Goal: Information Seeking & Learning: Find specific fact

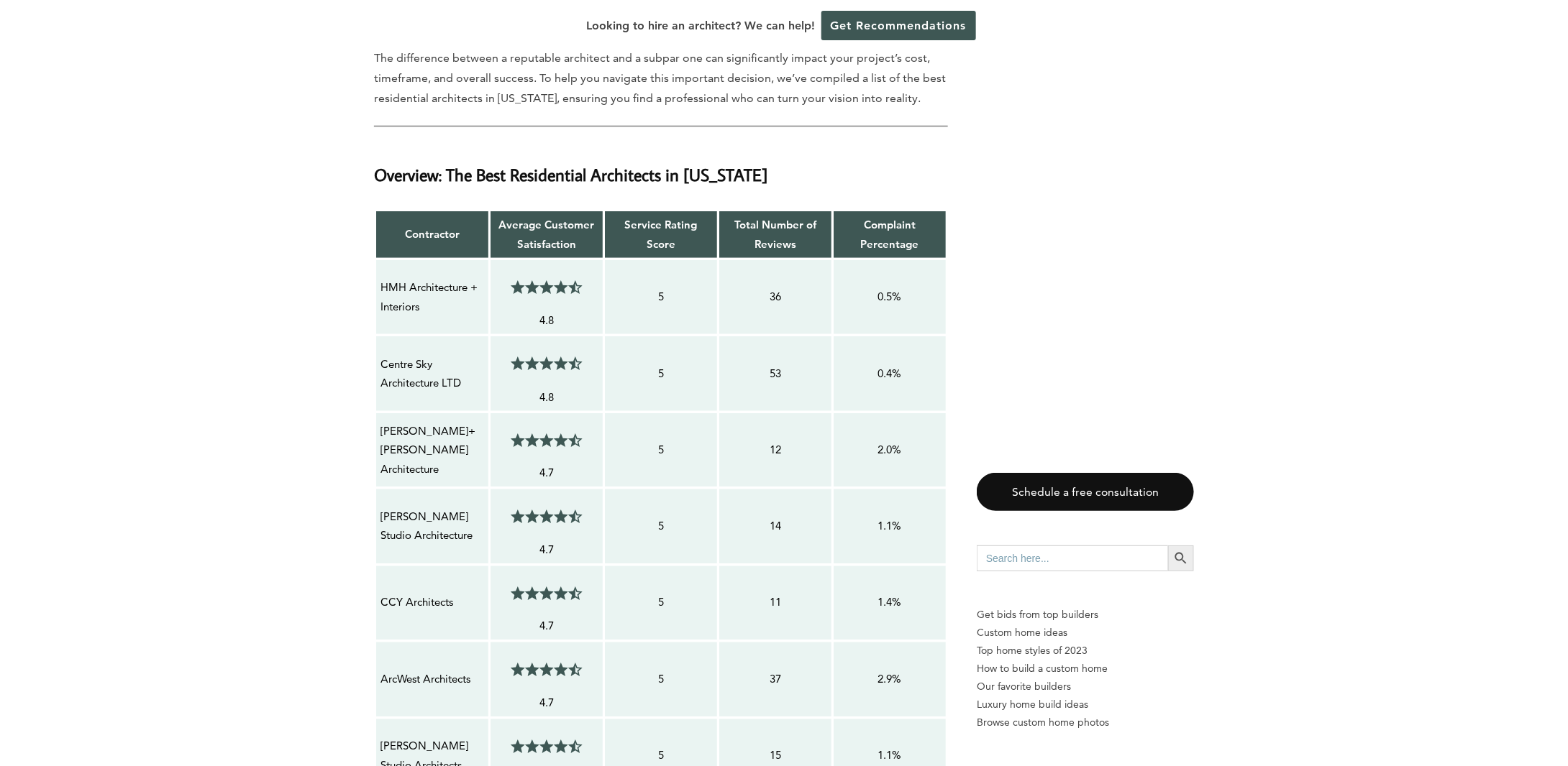
scroll to position [862, 0]
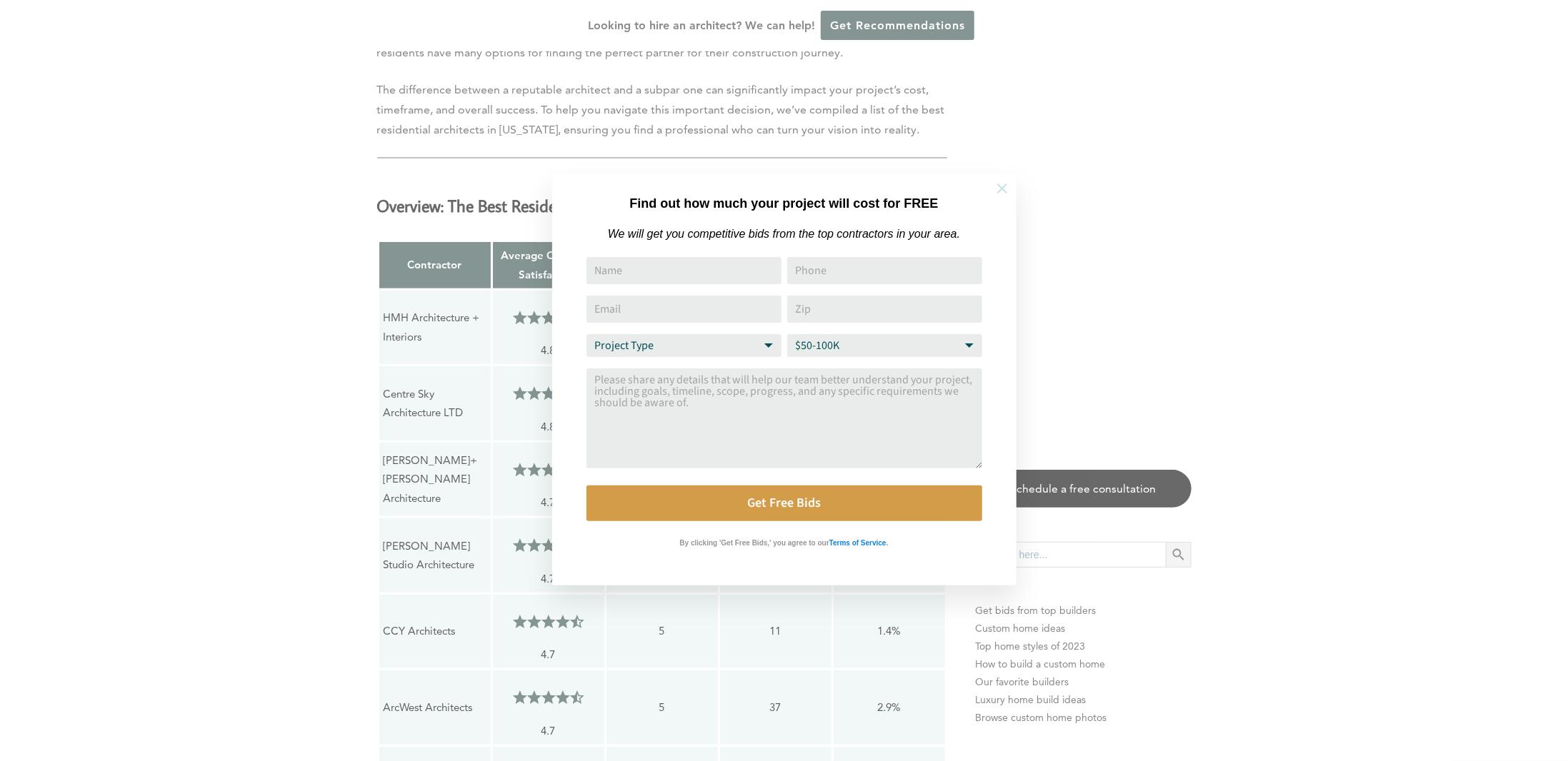
click at [995, 189] on icon at bounding box center [1002, 189] width 16 height 16
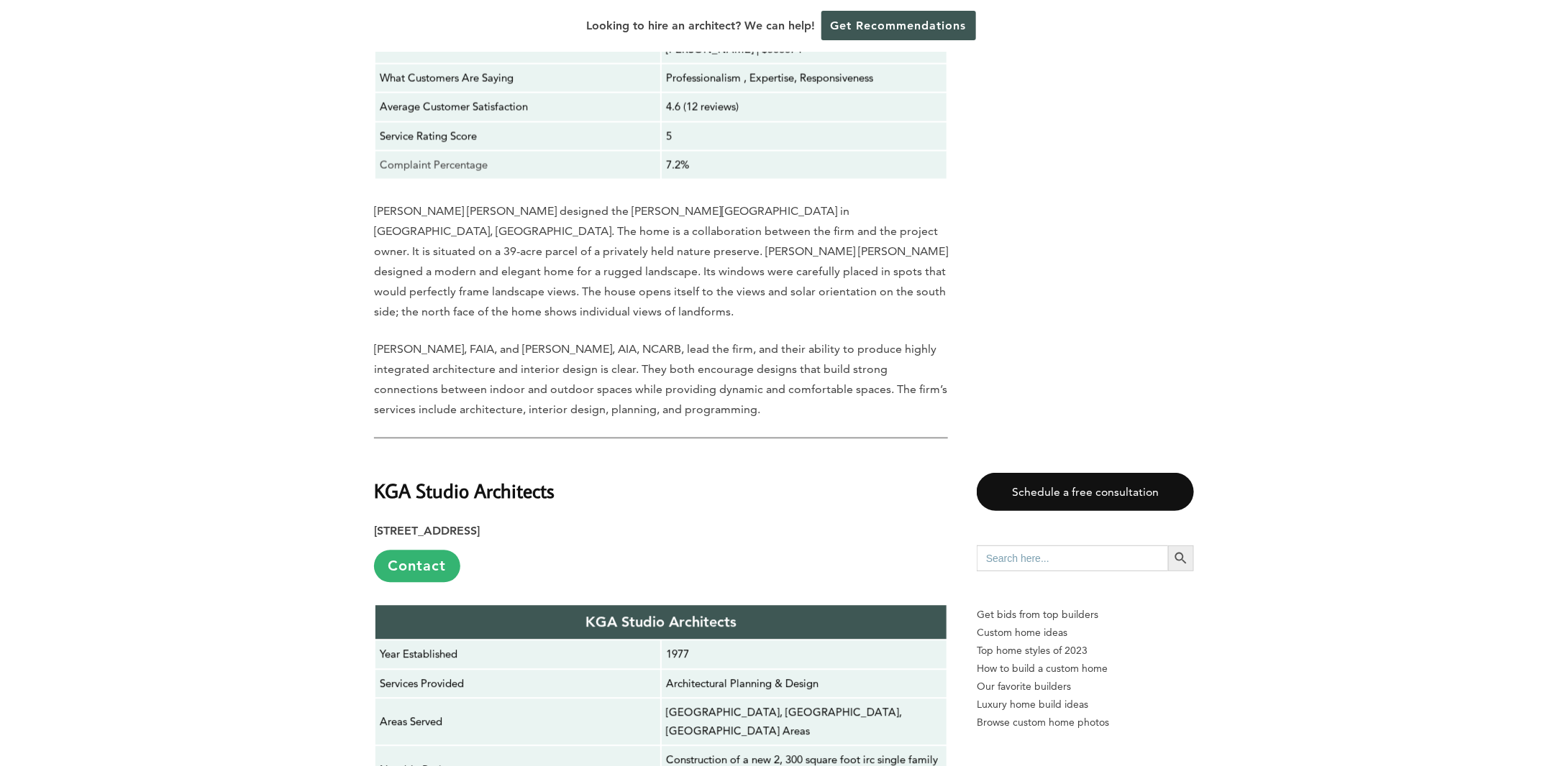
scroll to position [12509, 0]
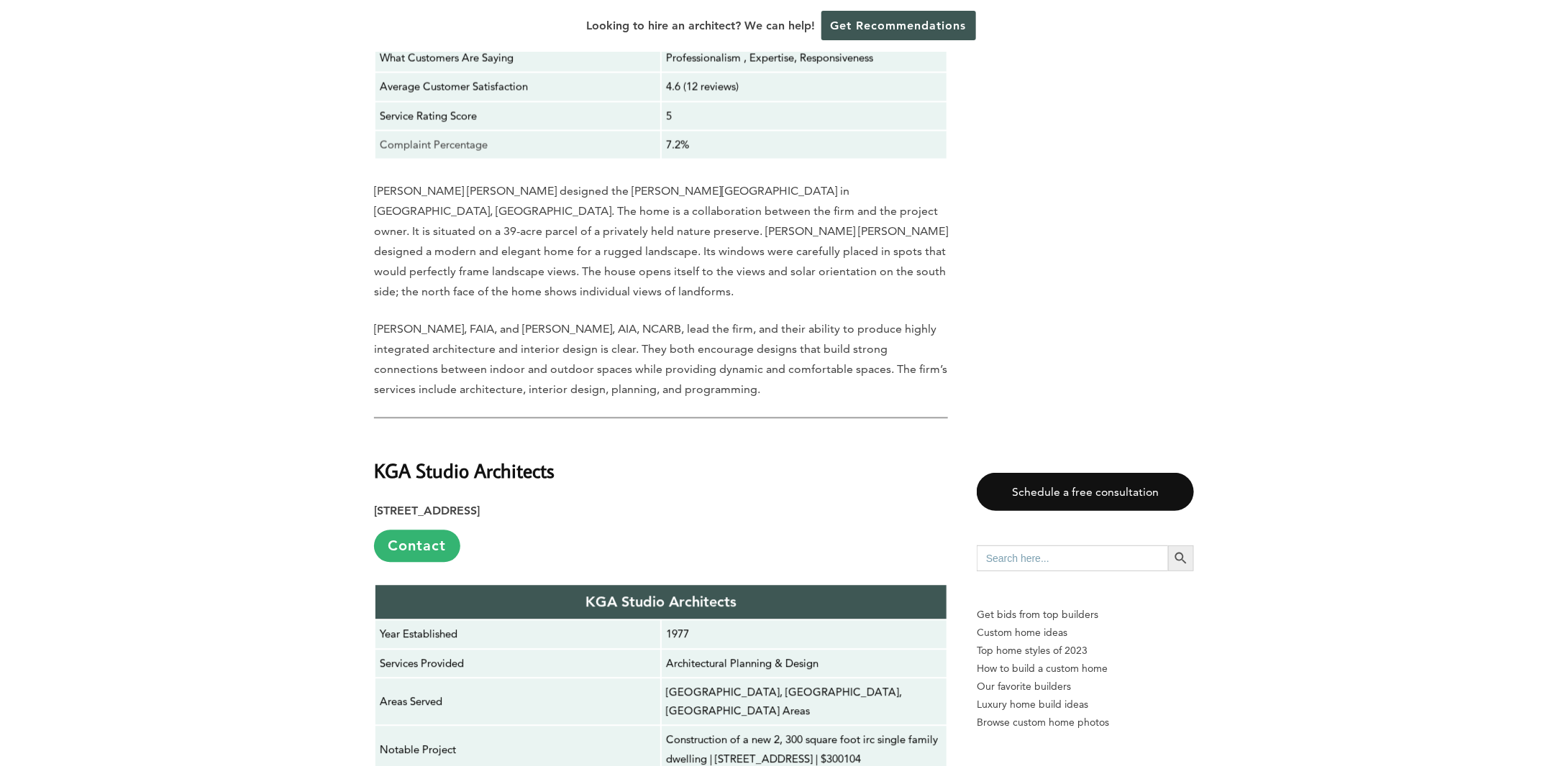
drag, startPoint x: 714, startPoint y: 230, endPoint x: 902, endPoint y: 233, distance: 188.0
click at [902, 730] on p "Construction of a new 2, 300 square foot irc single family dwelling | [STREET_A…" at bounding box center [804, 748] width 276 height 38
copy p "[STREET_ADDRESS]"
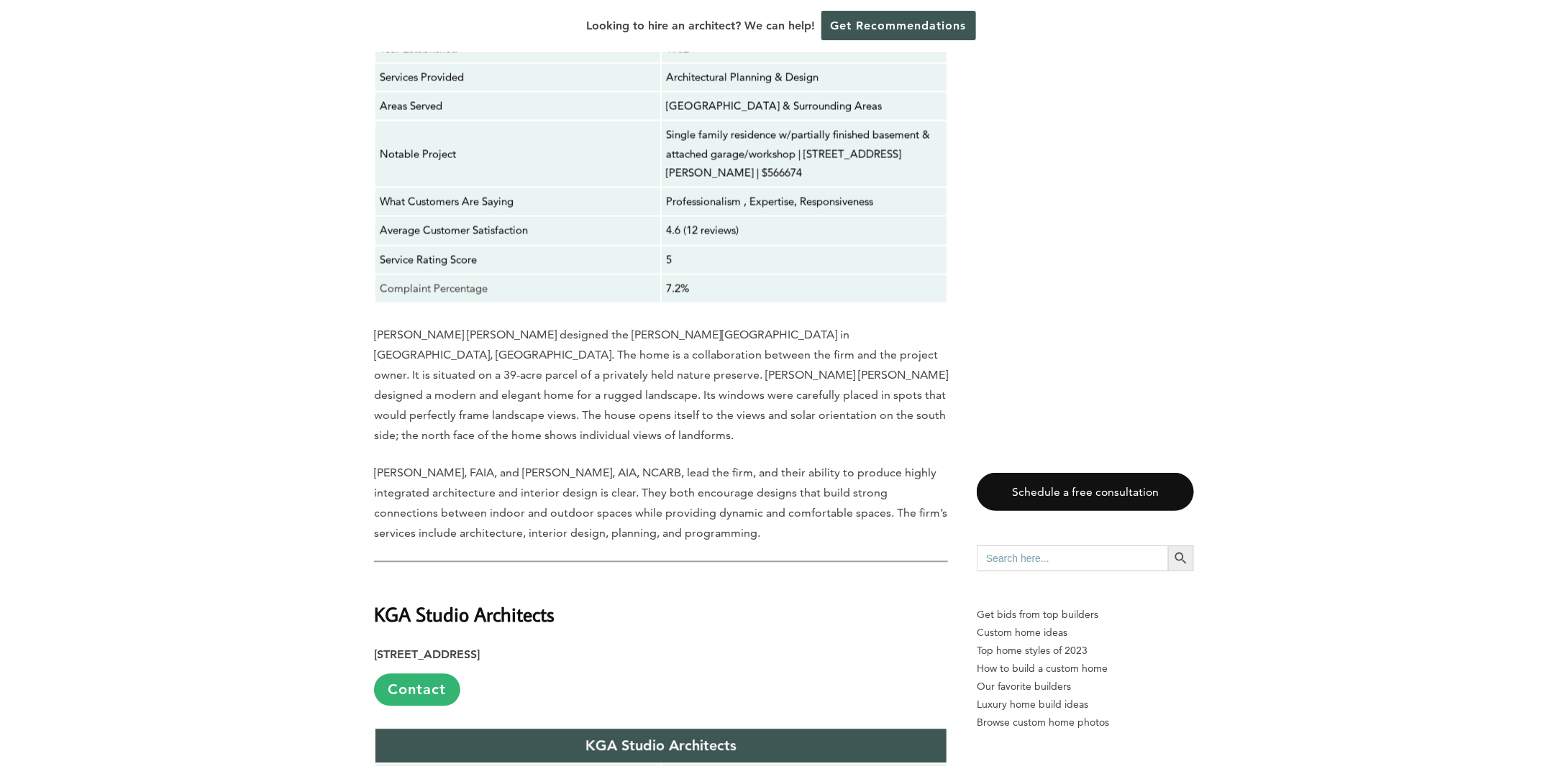
scroll to position [12437, 0]
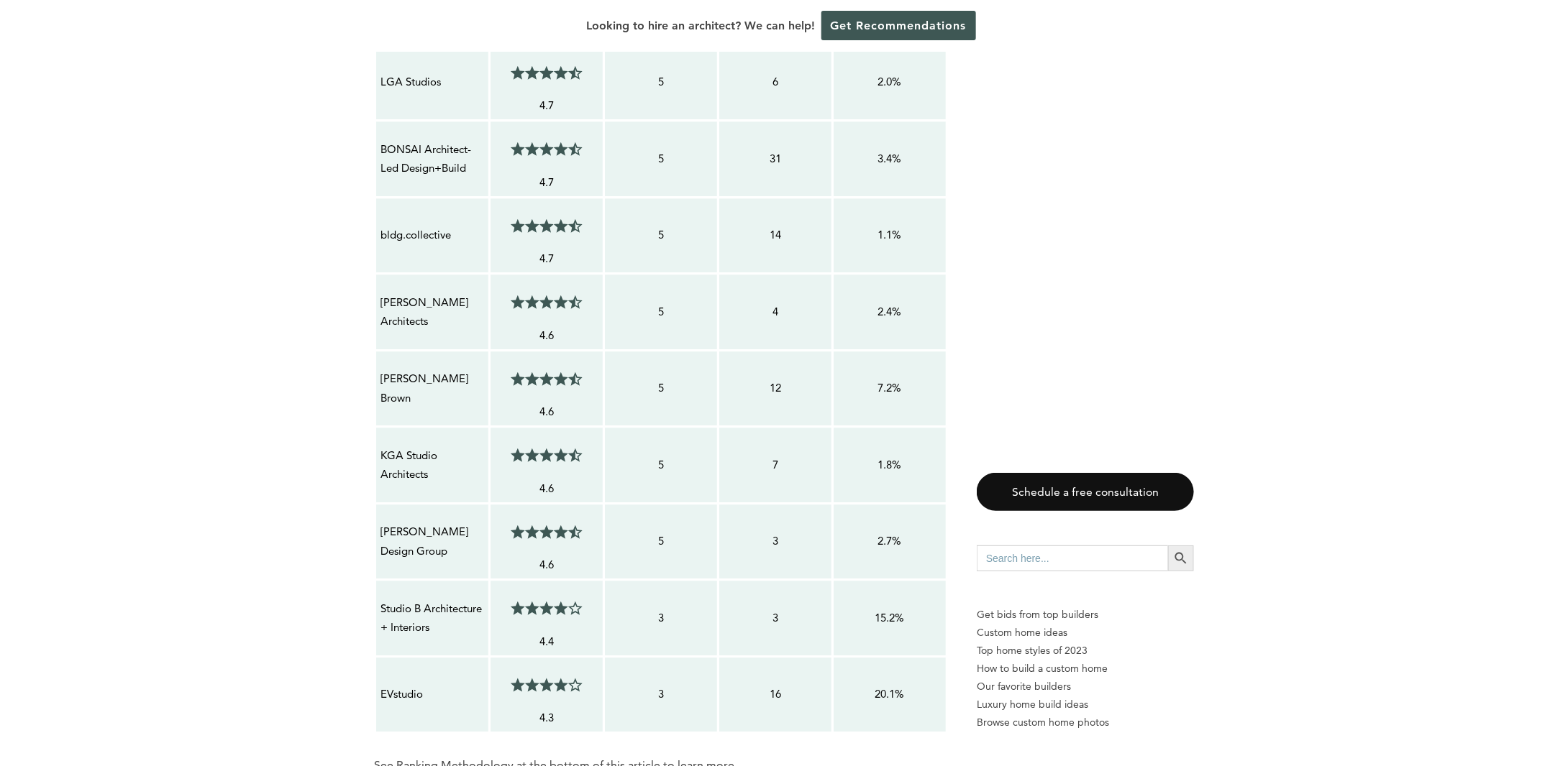
scroll to position [1726, 0]
